Goal: Transaction & Acquisition: Purchase product/service

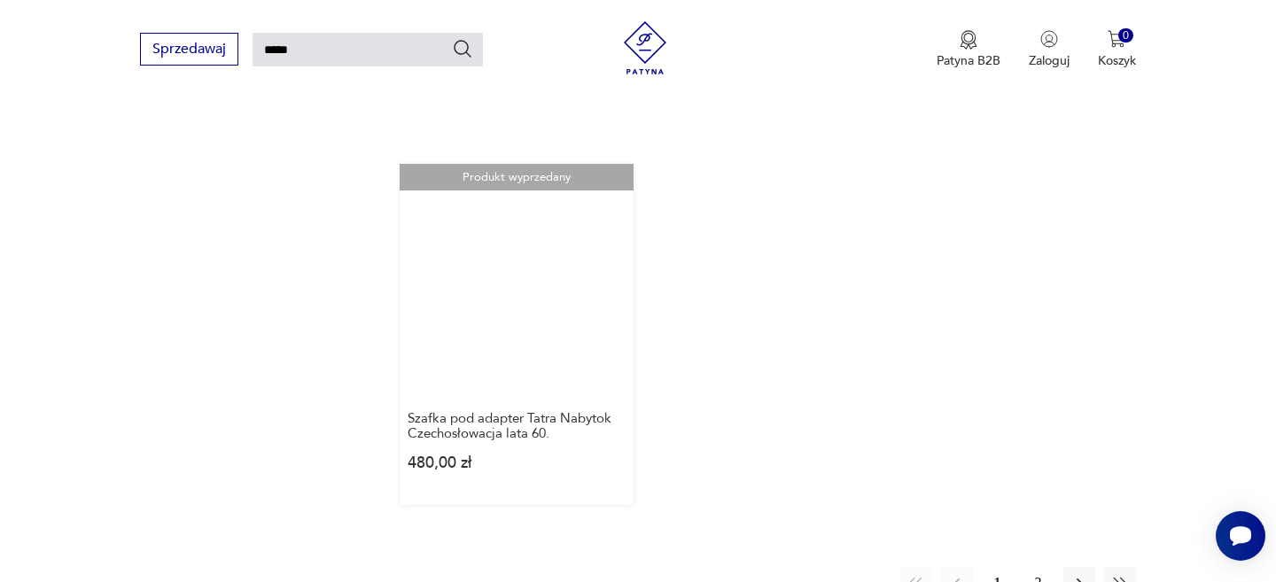
scroll to position [2158, 0]
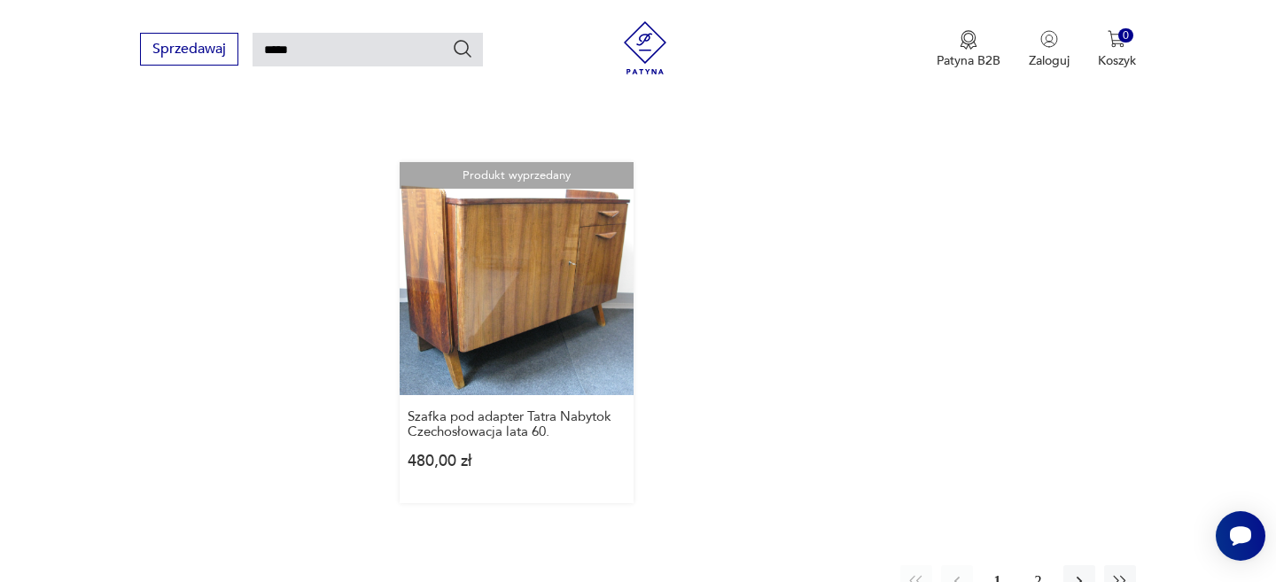
click at [566, 293] on link "Produkt wyprzedany Szafka pod adapter Tatra Nabytok Czechosłowacja lata 60. 480…" at bounding box center [516, 332] width 233 height 341
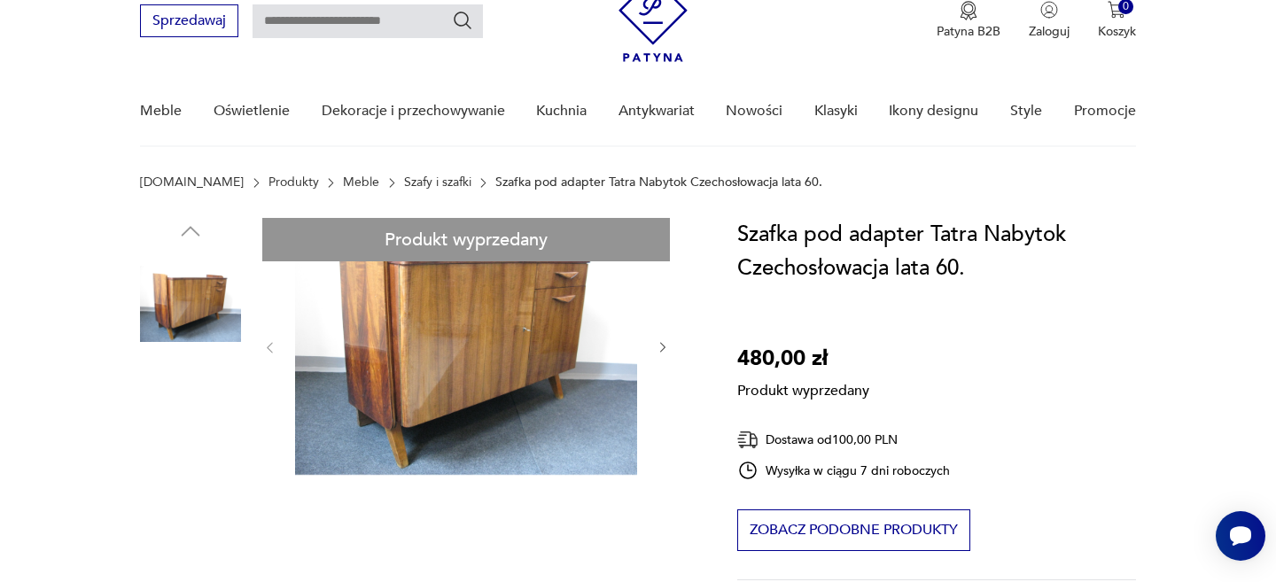
scroll to position [90, 0]
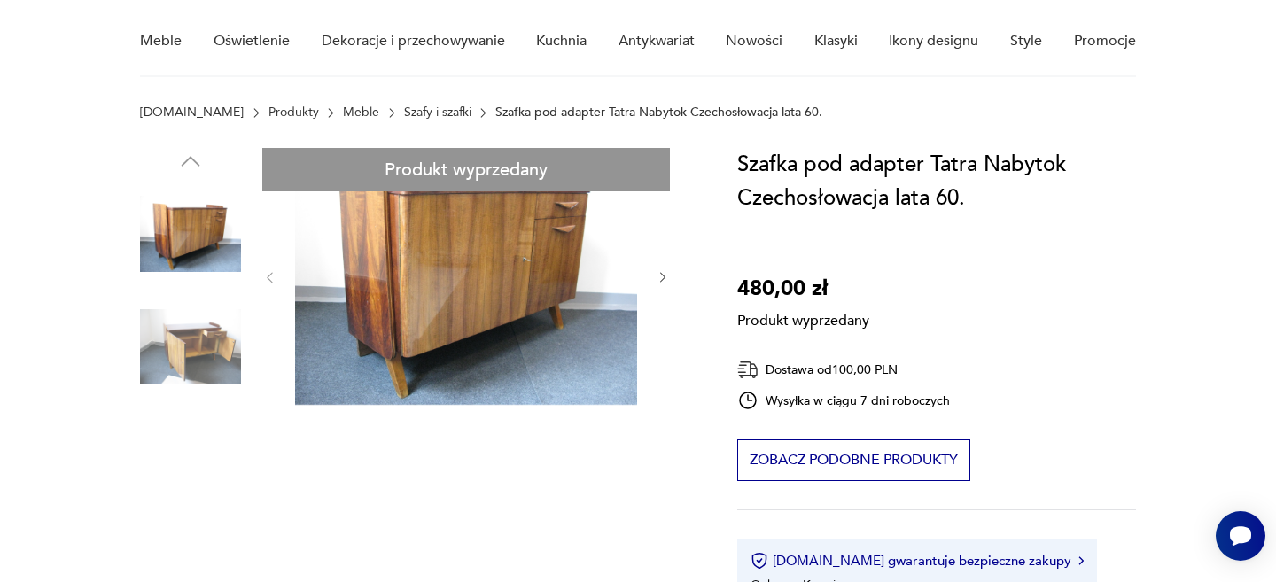
scroll to position [152, 0]
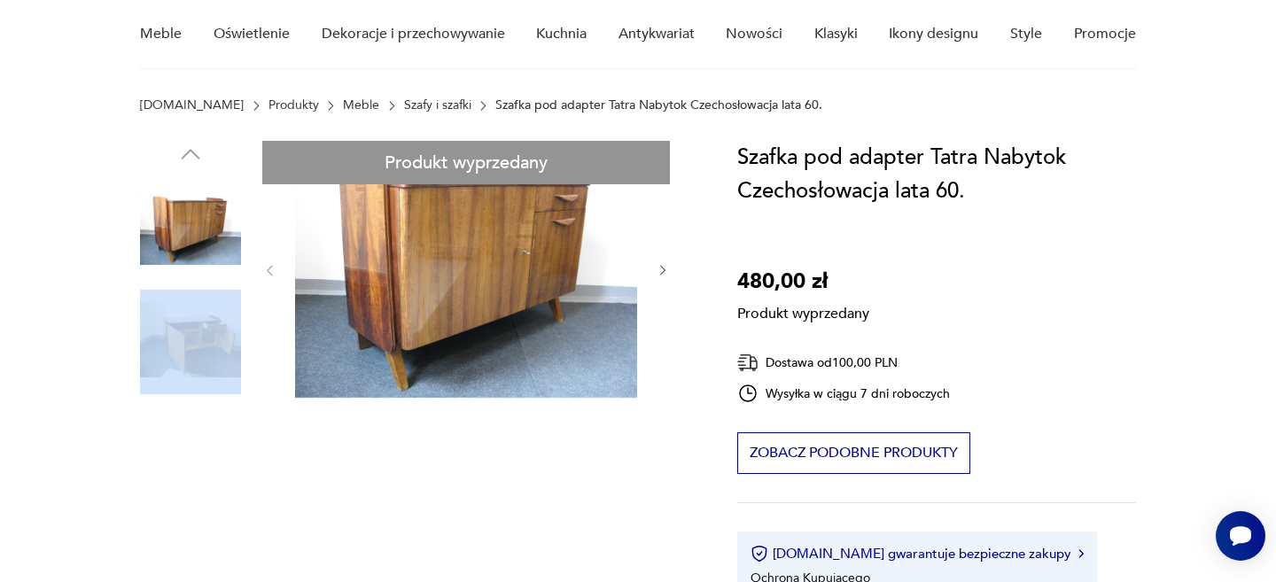
drag, startPoint x: 188, startPoint y: 338, endPoint x: 183, endPoint y: 256, distance: 81.7
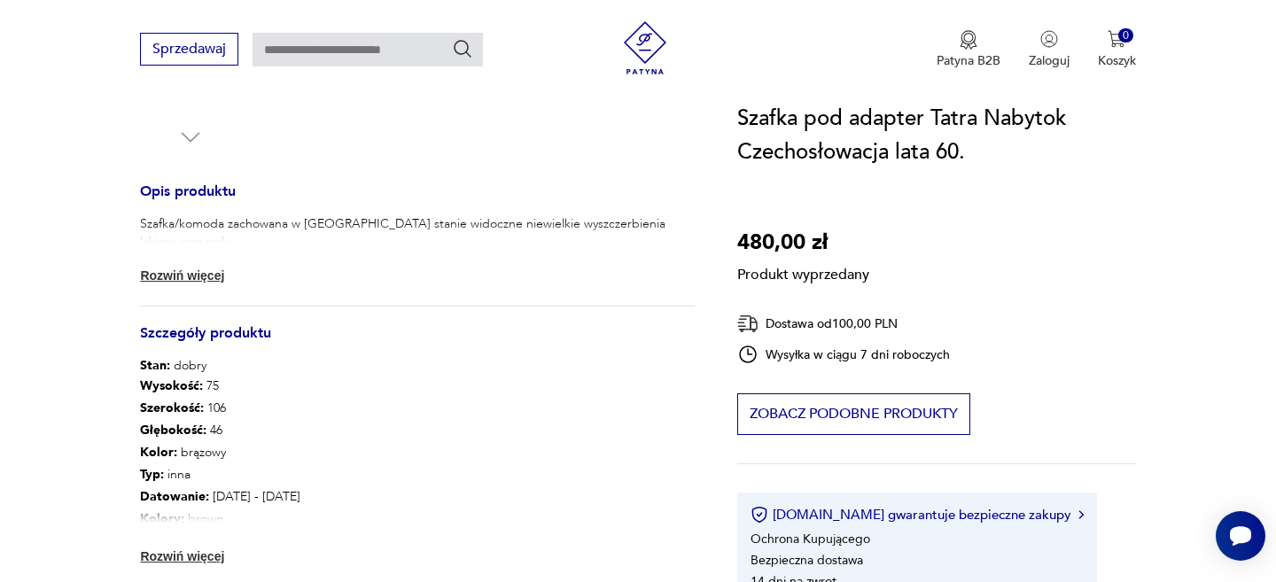
scroll to position [661, 0]
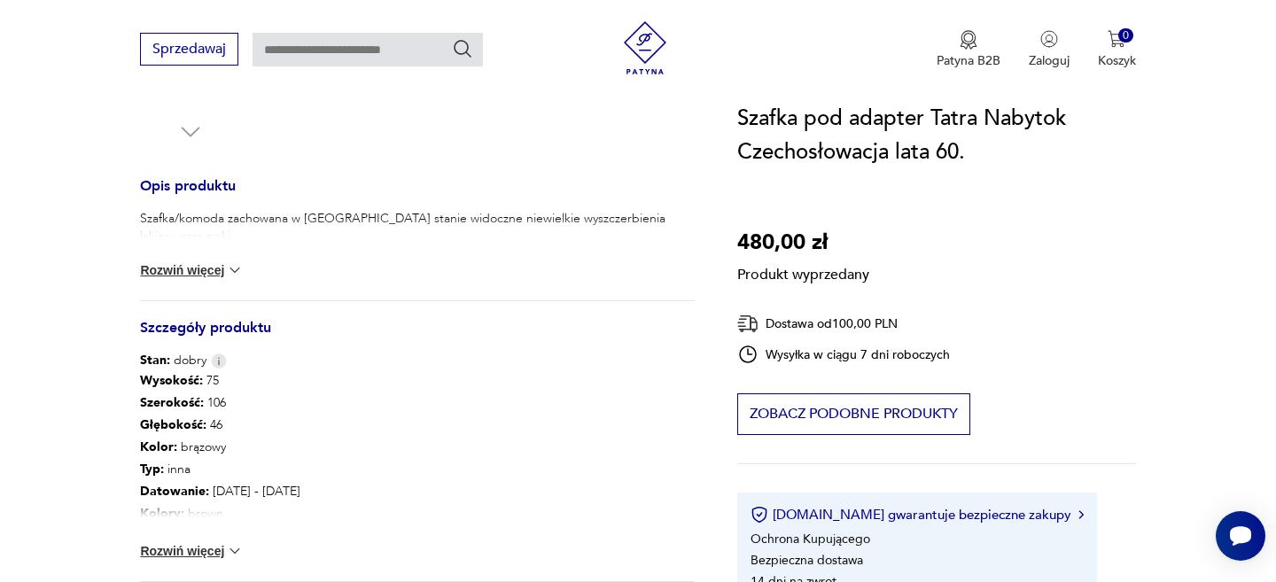
type input "*****"
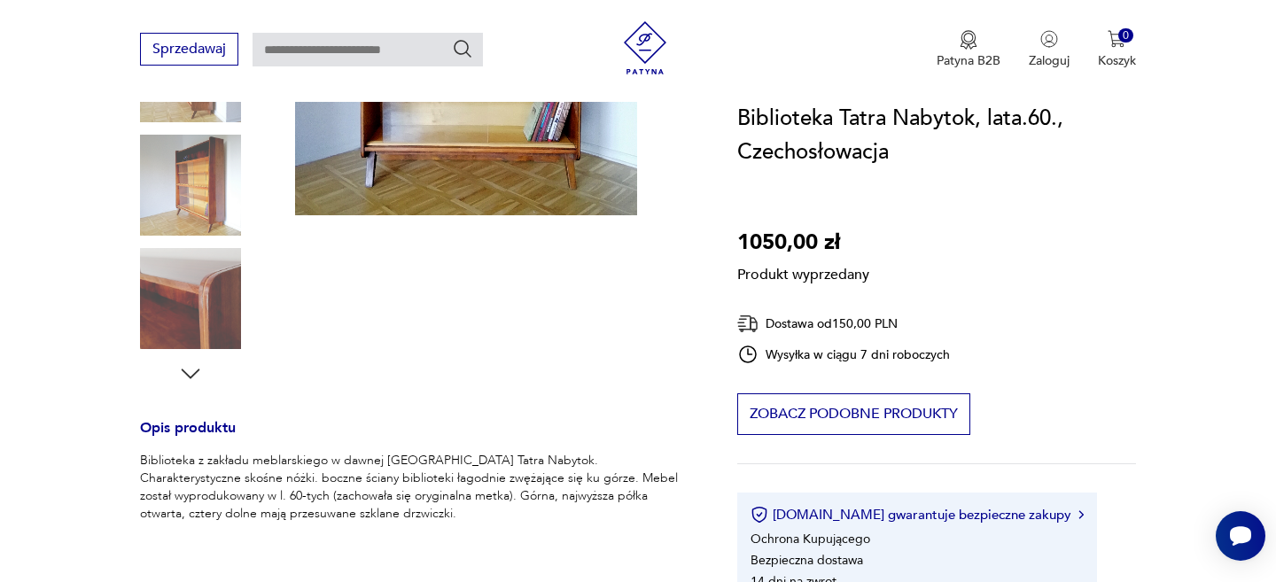
scroll to position [426, 0]
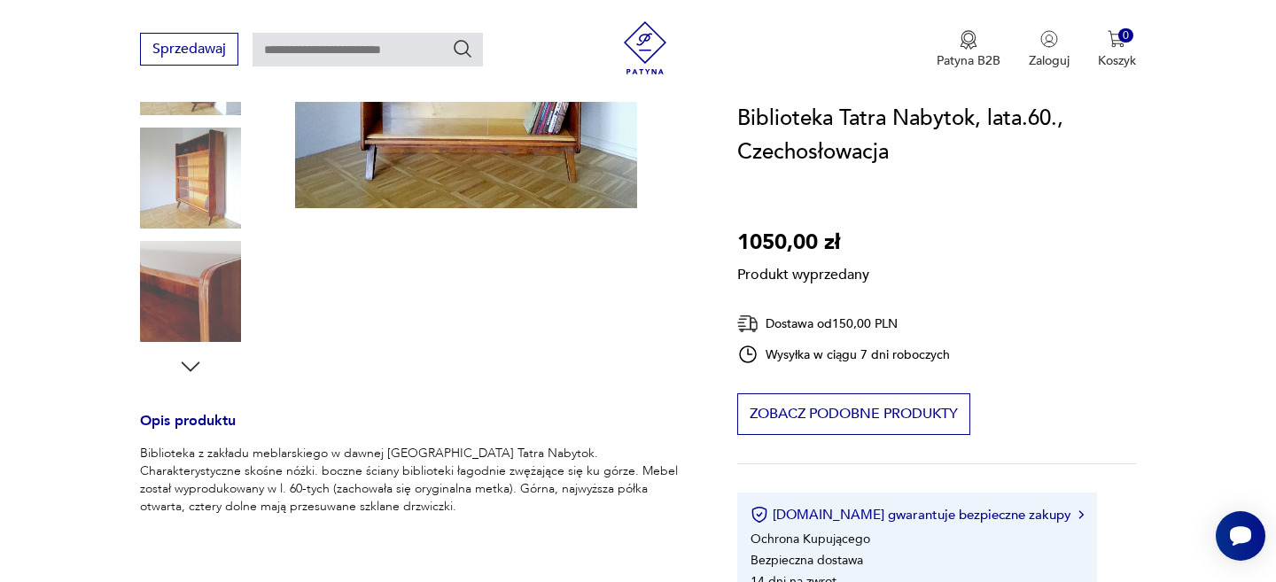
click at [1011, 312] on div "Biblioteka Tatra Nabytok, lata.60., Czechosłowacja 1050,00 zł Produkt wyprzedan…" at bounding box center [936, 353] width 398 height 502
